Goal: Task Accomplishment & Management: Use online tool/utility

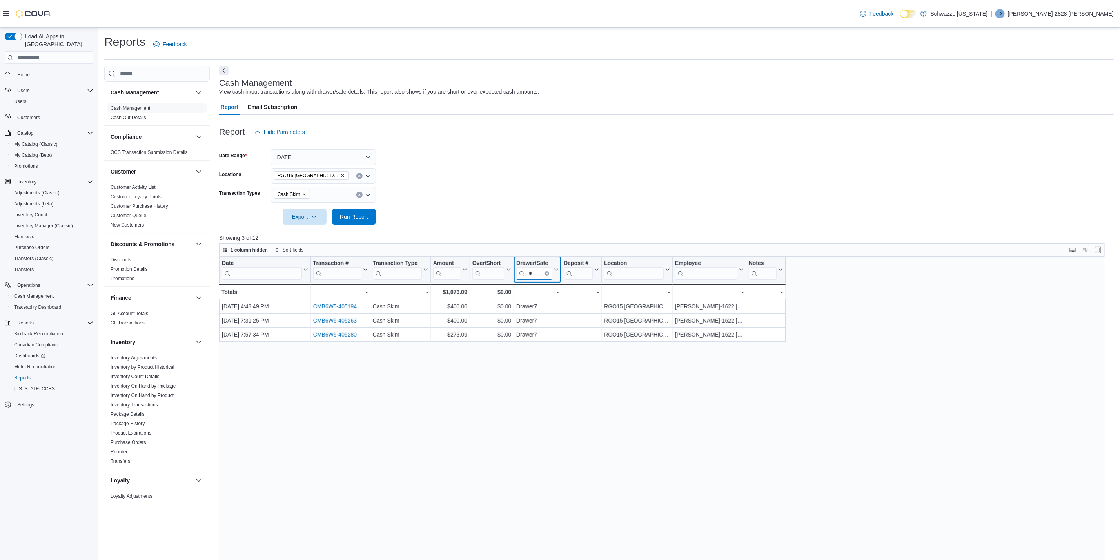
click at [543, 270] on input "*" at bounding box center [534, 273] width 36 height 13
type input "*"
click at [644, 192] on form "Date Range [DATE] Locations RGO15 [GEOGRAPHIC_DATA] Transaction Types Cash Skim…" at bounding box center [666, 182] width 894 height 85
click at [358, 194] on icon "Clear input" at bounding box center [359, 194] width 3 height 3
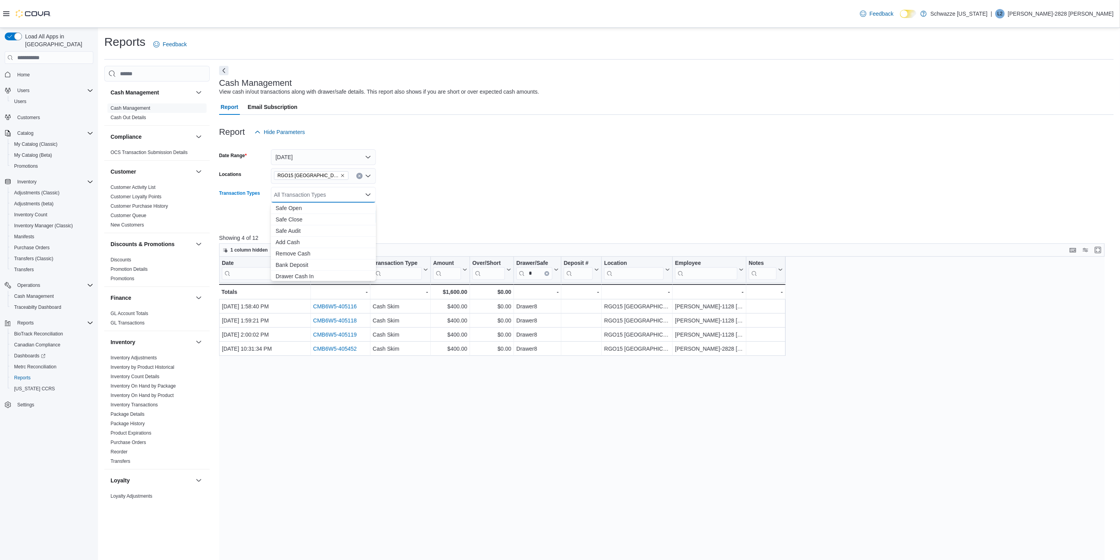
click at [386, 192] on form "Date Range [DATE] Locations RGO15 [GEOGRAPHIC_DATA] Transaction Types All Trans…" at bounding box center [666, 182] width 894 height 85
click at [343, 211] on span "Run Report" at bounding box center [354, 217] width 34 height 16
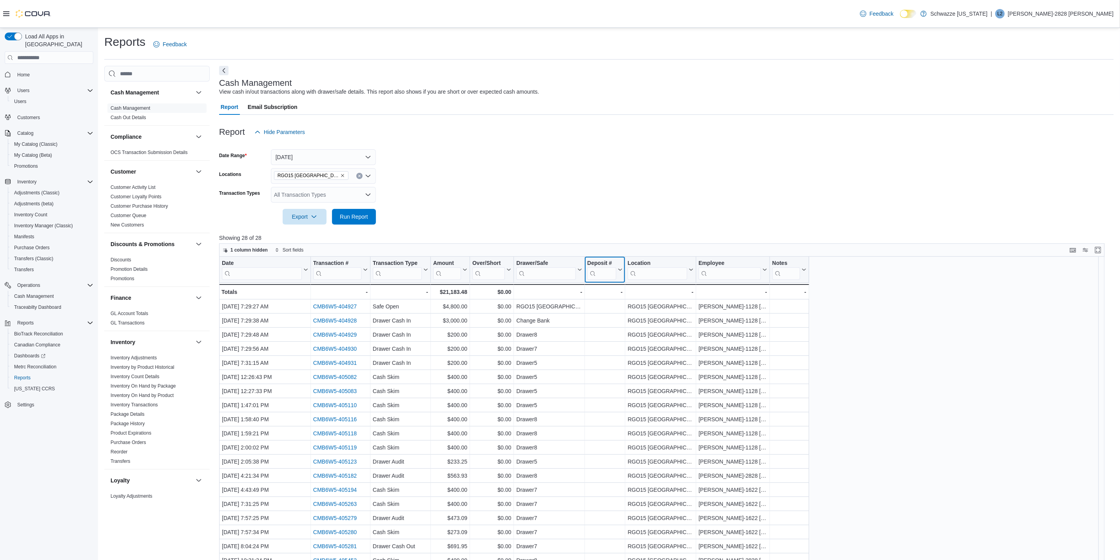
click at [608, 270] on input "search" at bounding box center [601, 273] width 29 height 13
click at [571, 271] on input "search" at bounding box center [546, 273] width 60 height 13
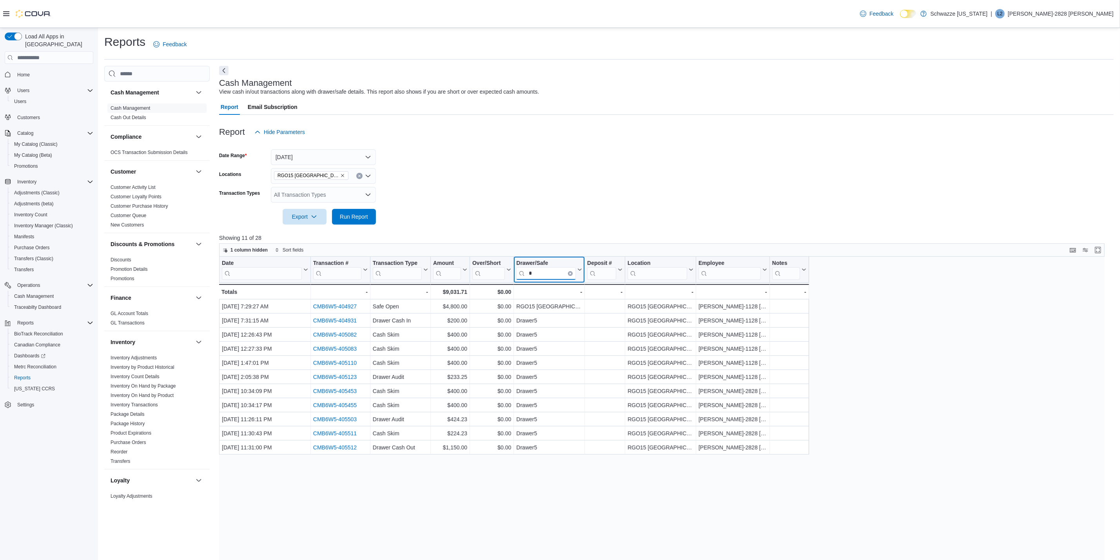
type input "*"
click at [328, 199] on div "All Transaction Types" at bounding box center [323, 195] width 105 height 16
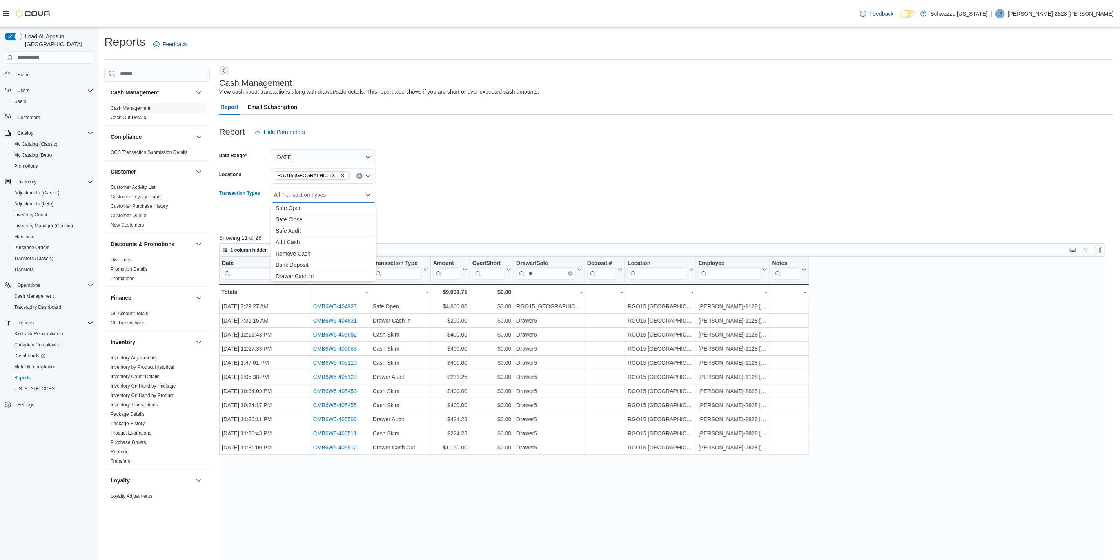
scroll to position [58, 0]
click at [281, 260] on span "Cash Skim" at bounding box center [324, 264] width 96 height 8
click at [374, 193] on div "Cash Skim Combo box. Selected. Cash Skim. Press Backspace to delete Cash Skim. …" at bounding box center [323, 195] width 105 height 16
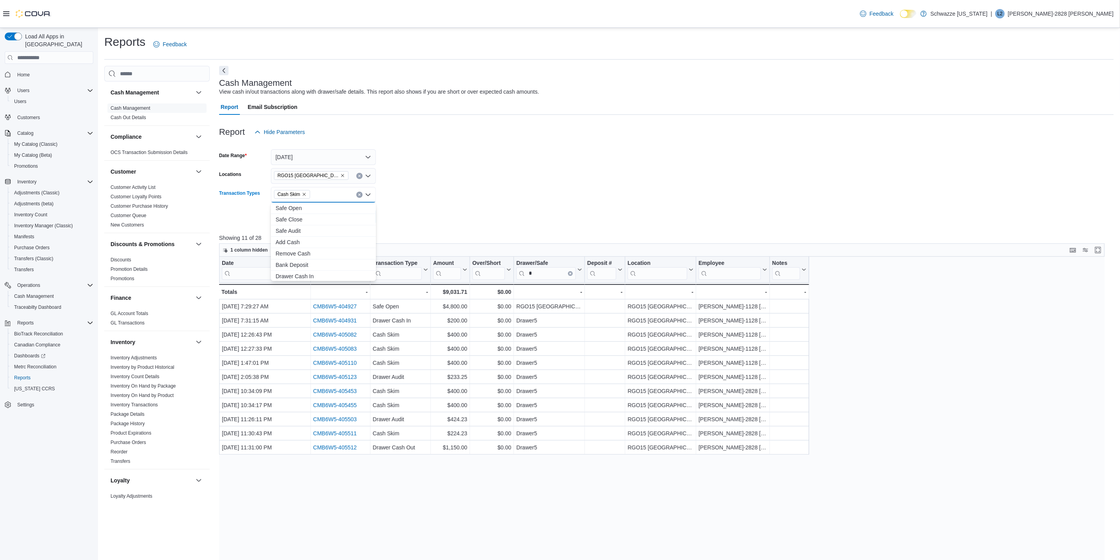
click at [433, 189] on form "Date Range [DATE] Locations RGO15 [GEOGRAPHIC_DATA] Transaction Types Cash Skim…" at bounding box center [666, 182] width 894 height 85
click at [370, 213] on span "Run Report" at bounding box center [354, 217] width 34 height 16
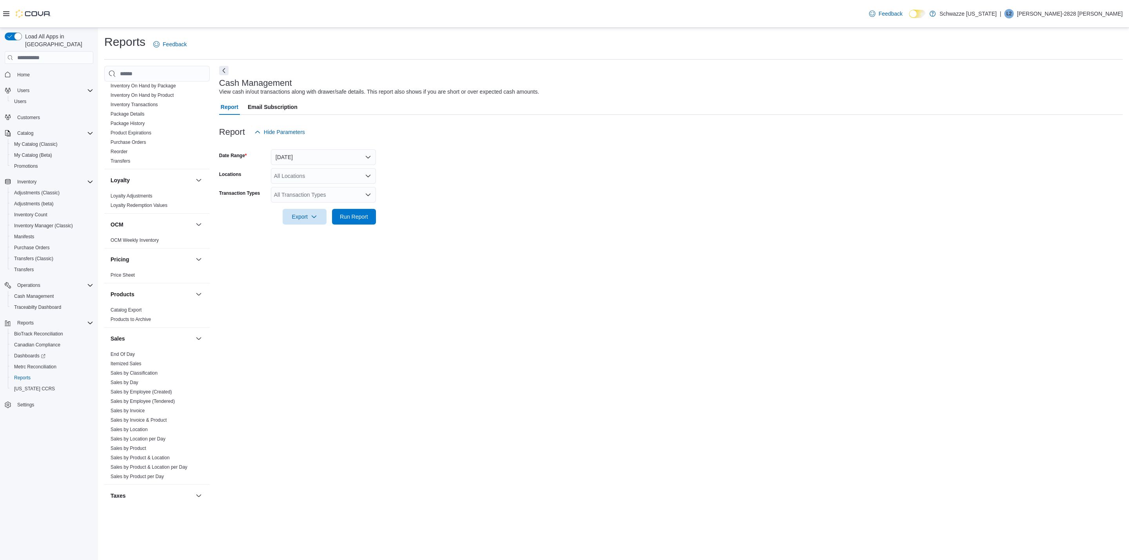
scroll to position [373, 0]
click at [120, 282] on link "End Of Day" at bounding box center [123, 283] width 24 height 5
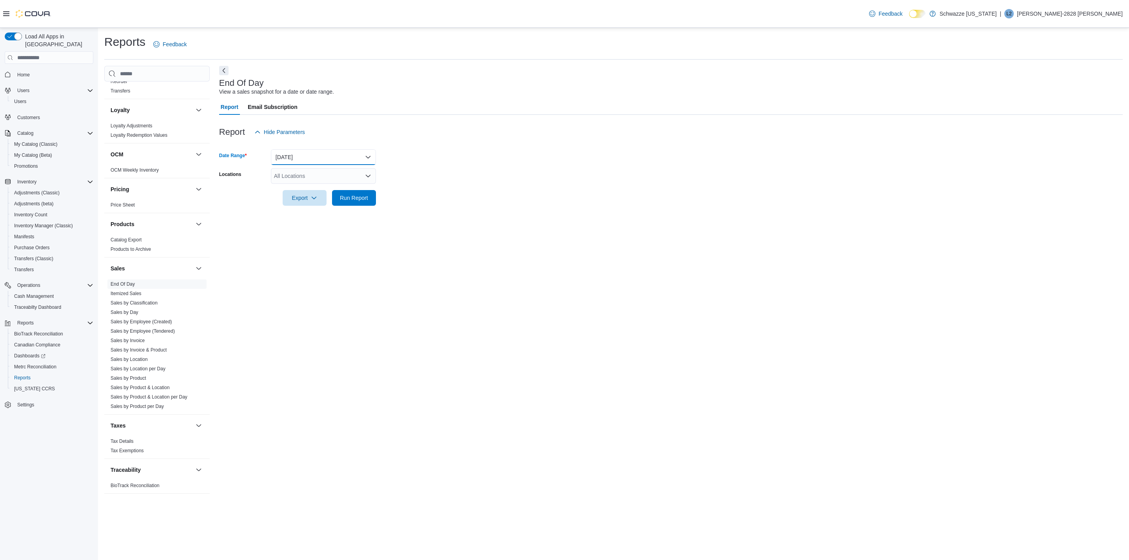
click at [283, 157] on button "[DATE]" at bounding box center [323, 157] width 105 height 16
click at [391, 159] on form "Date Range [DATE] Locations All Locations Export Run Report" at bounding box center [670, 173] width 903 height 66
click at [348, 178] on div "All Locations" at bounding box center [323, 176] width 105 height 16
type input "**"
click at [329, 201] on span "RGO15 [GEOGRAPHIC_DATA]" at bounding box center [330, 201] width 77 height 8
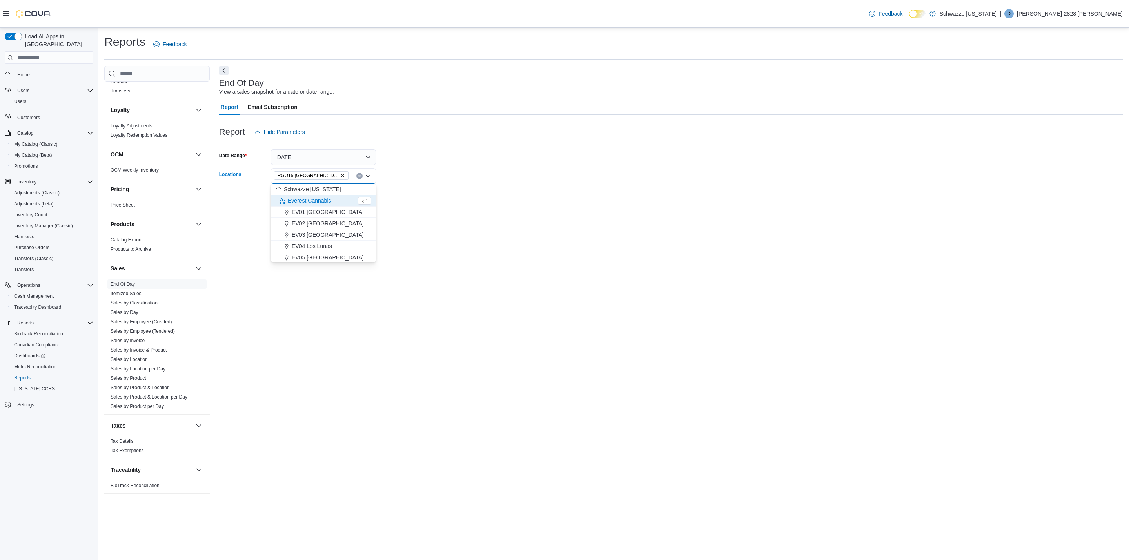
click at [447, 194] on form "Date Range Today Locations RGO15 Sunland Park Combo box. Selected. RGO15 Sunlan…" at bounding box center [670, 173] width 903 height 66
click at [367, 198] on span "Run Report" at bounding box center [354, 198] width 28 height 8
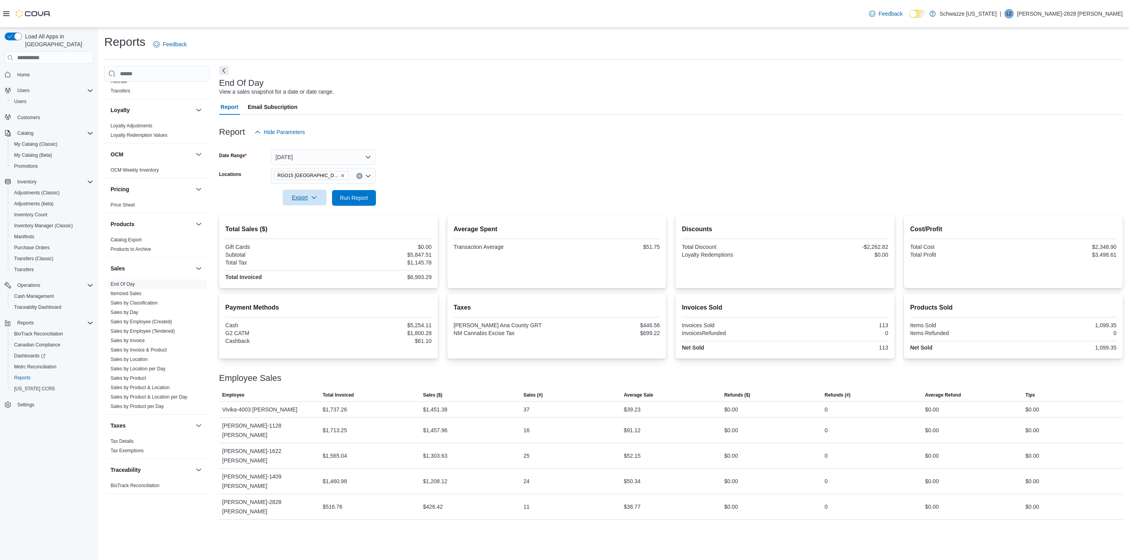
click at [312, 200] on icon "button" at bounding box center [314, 197] width 6 height 6
click at [315, 227] on span "Export to Pdf" at bounding box center [305, 229] width 35 height 6
